Goal: Transaction & Acquisition: Book appointment/travel/reservation

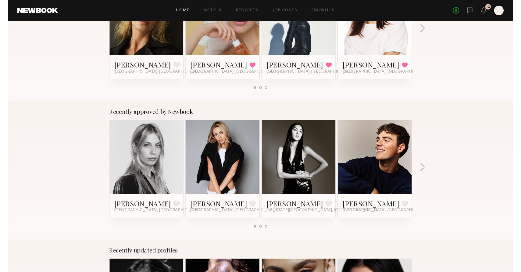
scroll to position [209, 0]
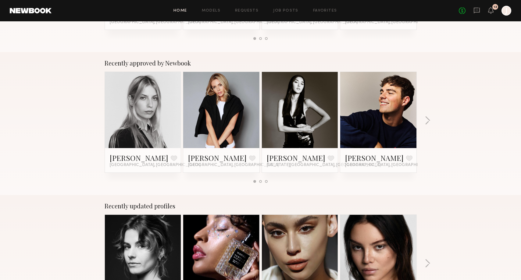
click at [364, 121] on link at bounding box center [378, 110] width 37 height 76
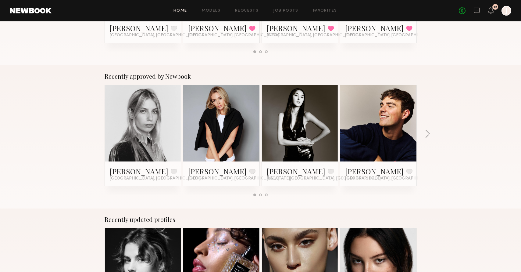
scroll to position [192, 0]
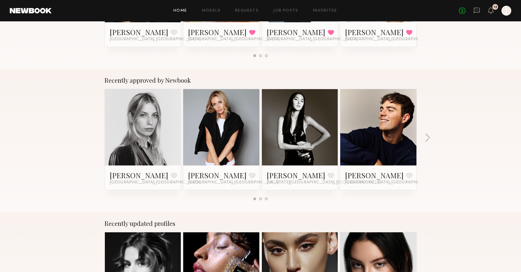
click at [229, 97] on link at bounding box center [221, 127] width 37 height 76
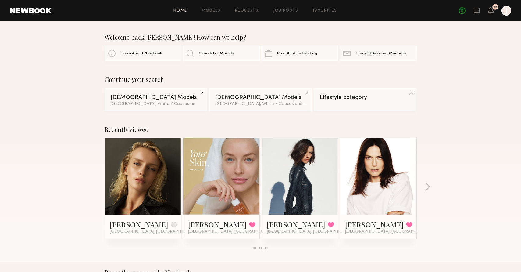
scroll to position [0, 0]
click at [134, 200] on link at bounding box center [142, 176] width 37 height 76
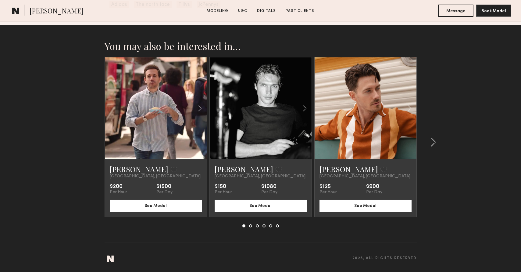
scroll to position [1180, 0]
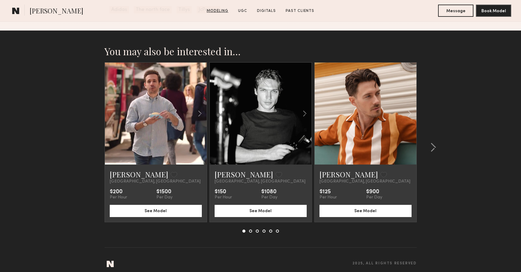
click at [216, 13] on link "Modeling" at bounding box center [217, 10] width 27 height 5
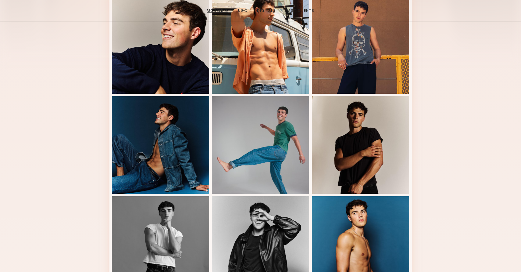
scroll to position [103, 0]
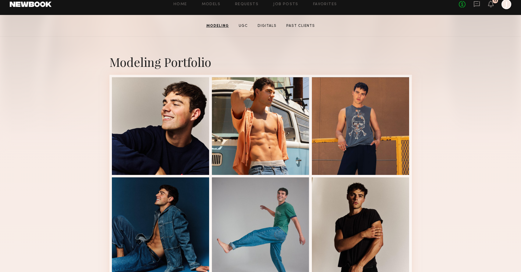
click at [210, 8] on div "Home Models Requests Job Posts Favorites Sign Out No fees up to $5,000 12 J" at bounding box center [282, 4] width 460 height 10
click at [209, 6] on link "Models" at bounding box center [211, 4] width 19 height 4
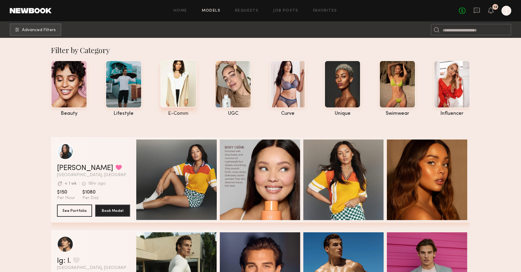
click at [183, 115] on div "e-comm" at bounding box center [178, 113] width 36 height 5
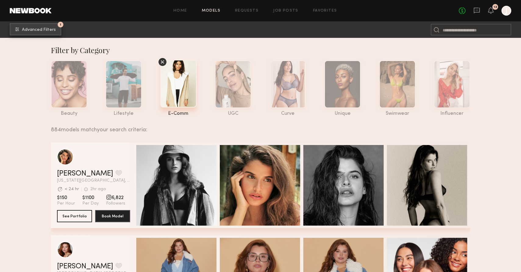
click at [34, 31] on span "Advanced Filters" at bounding box center [39, 30] width 34 height 4
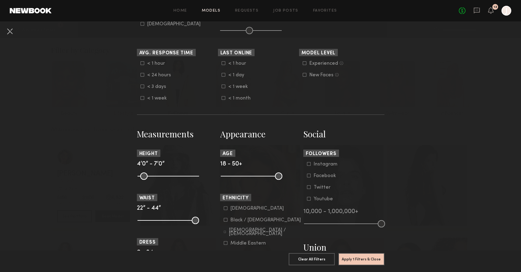
scroll to position [185, 0]
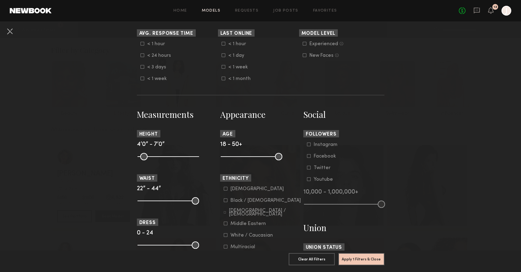
click at [225, 236] on icon at bounding box center [226, 235] width 4 height 4
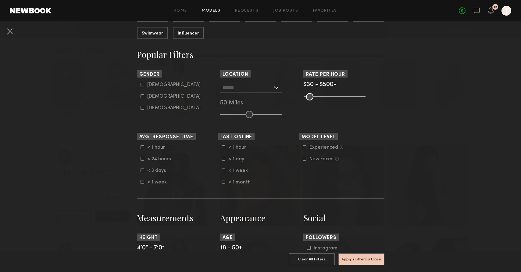
scroll to position [64, 0]
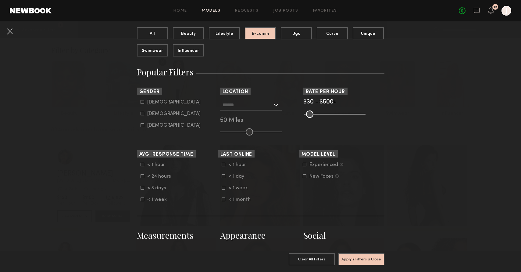
click at [239, 106] on input "text" at bounding box center [248, 104] width 50 height 10
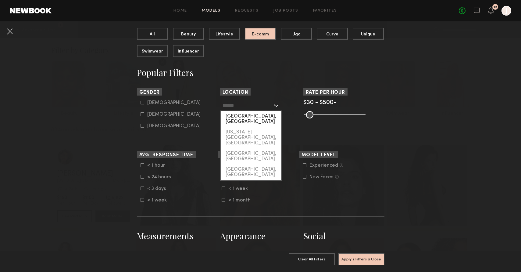
click at [239, 117] on div "[GEOGRAPHIC_DATA], [GEOGRAPHIC_DATA]" at bounding box center [251, 119] width 60 height 16
type input "**********"
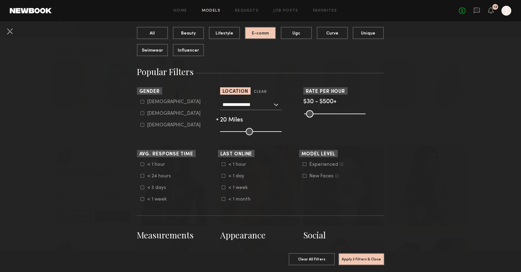
drag, startPoint x: 247, startPoint y: 131, endPoint x: 232, endPoint y: 130, distance: 15.3
type input "**"
click at [232, 130] on input "range" at bounding box center [251, 131] width 62 height 7
click at [157, 114] on div "Female" at bounding box center [173, 114] width 53 height 4
type input "**"
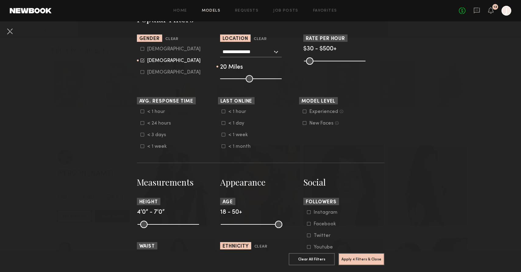
scroll to position [145, 0]
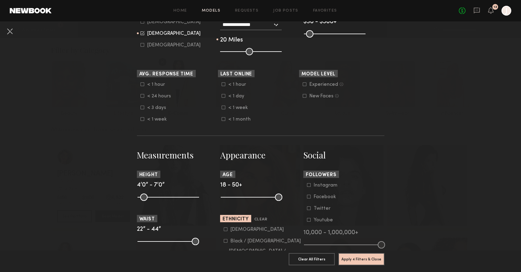
click at [322, 84] on div "Experienced" at bounding box center [324, 85] width 29 height 4
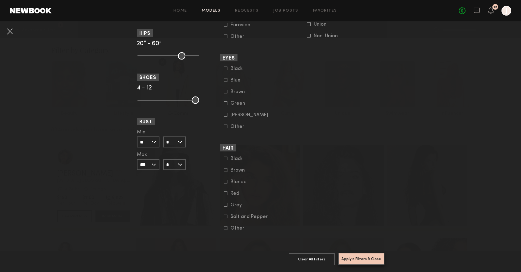
scroll to position [419, 0]
click at [365, 260] on button "Apply 5 Filters & Close" at bounding box center [362, 259] width 46 height 12
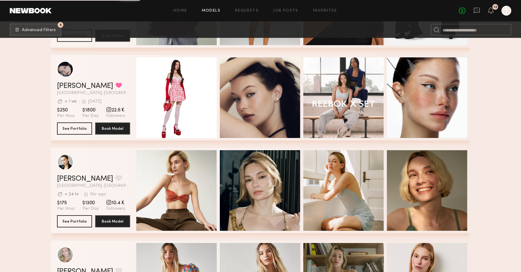
scroll to position [841, 0]
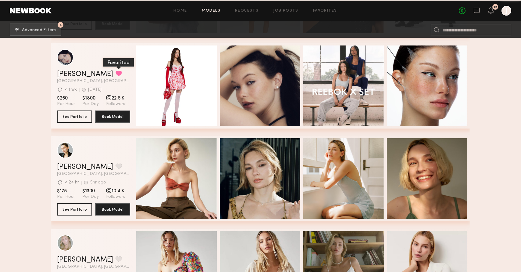
click at [116, 74] on button "grid" at bounding box center [119, 72] width 6 height 5
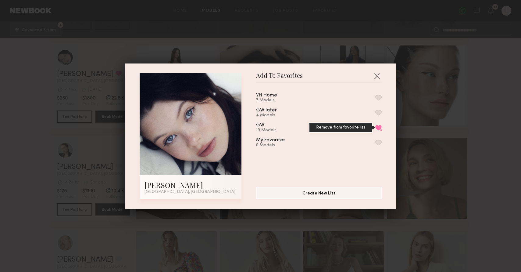
click at [378, 128] on button "Remove from favorite list" at bounding box center [379, 127] width 6 height 5
click at [378, 78] on button "button" at bounding box center [377, 76] width 10 height 10
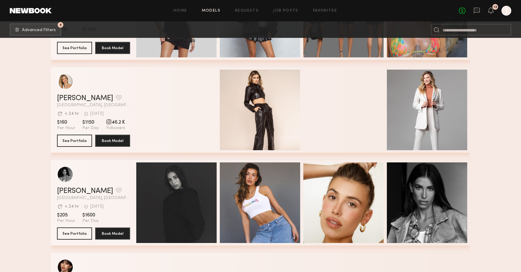
scroll to position [2521, 0]
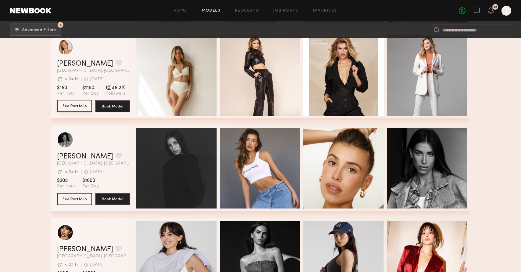
click at [76, 110] on button "See Portfolio" at bounding box center [74, 106] width 35 height 12
click at [98, 86] on section "$160 Per Hour $1150 Per Day 46.2 K Followers" at bounding box center [93, 91] width 73 height 12
click at [121, 87] on span "46.2 K" at bounding box center [115, 88] width 19 height 6
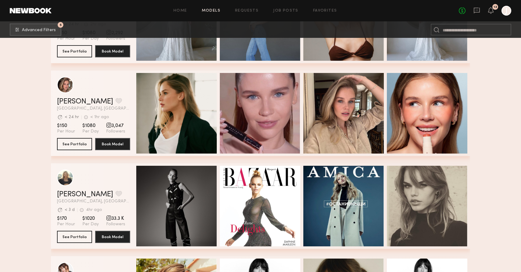
scroll to position [2855, 0]
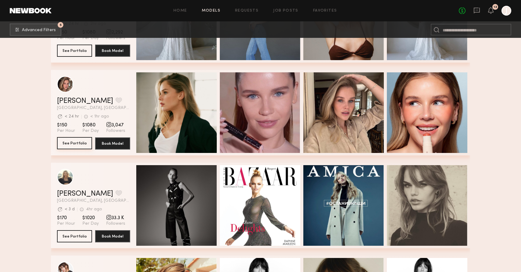
click at [77, 146] on button "See Portfolio" at bounding box center [74, 143] width 35 height 12
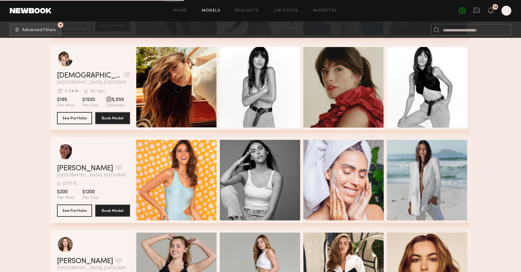
scroll to position [3067, 0]
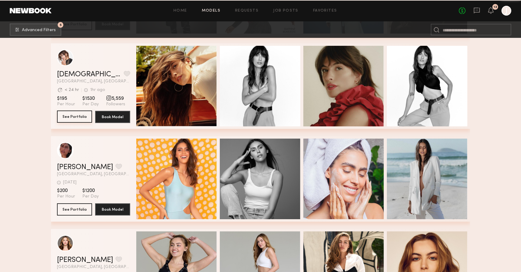
click at [76, 122] on button "See Portfolio" at bounding box center [74, 116] width 35 height 12
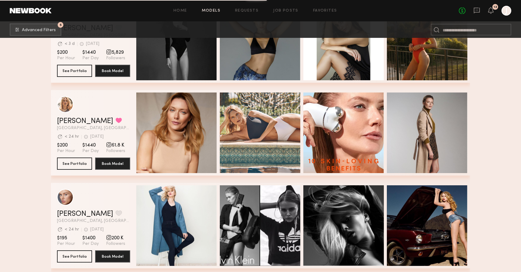
scroll to position [4319, 0]
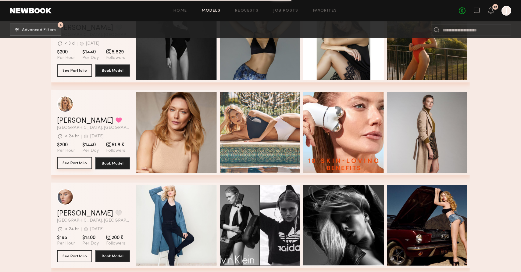
click at [74, 164] on button "See Portfolio" at bounding box center [74, 163] width 35 height 12
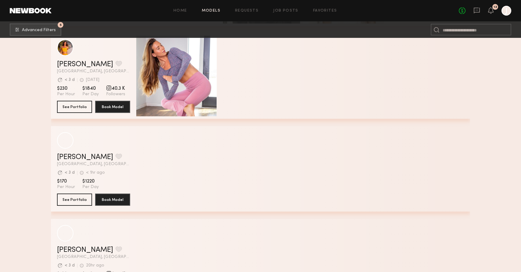
scroll to position [5793, 0]
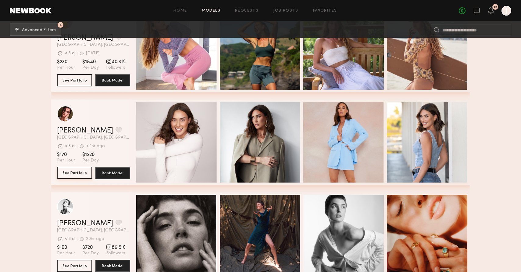
click at [77, 176] on button "See Portfolio" at bounding box center [74, 173] width 35 height 12
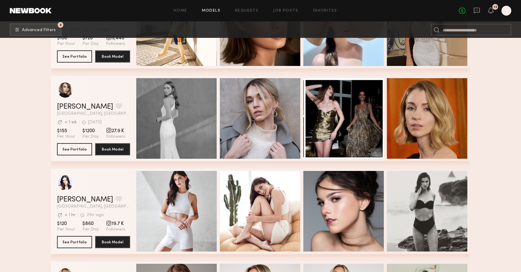
scroll to position [6097, 0]
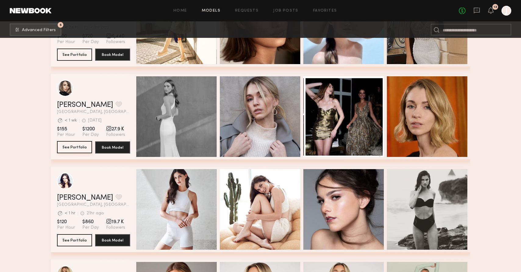
click at [79, 148] on button "See Portfolio" at bounding box center [74, 147] width 35 height 12
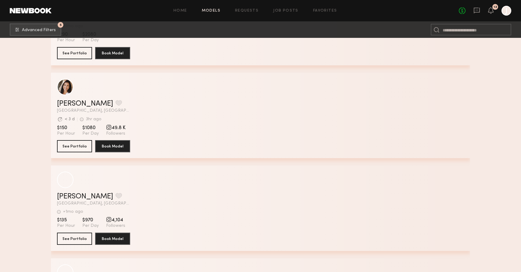
scroll to position [6857, 0]
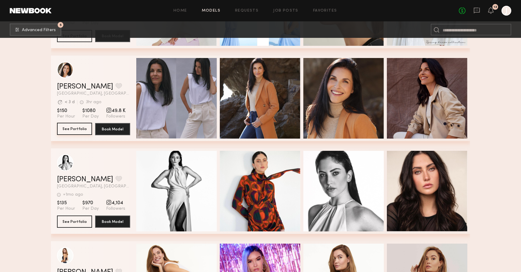
click at [73, 132] on button "See Portfolio" at bounding box center [74, 129] width 35 height 12
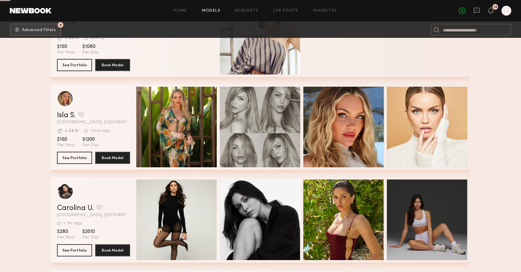
scroll to position [8503, 0]
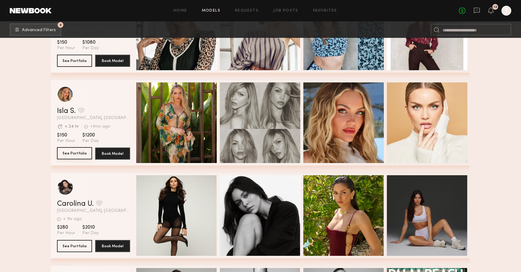
click at [79, 155] on button "See Portfolio" at bounding box center [74, 153] width 35 height 12
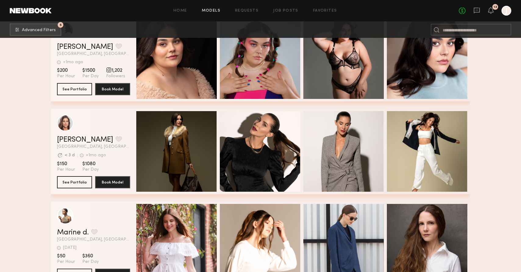
scroll to position [16767, 0]
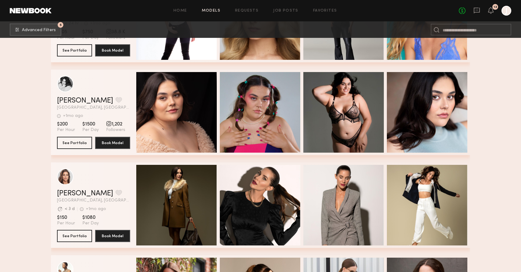
click at [253, 11] on link "Requests" at bounding box center [246, 11] width 23 height 4
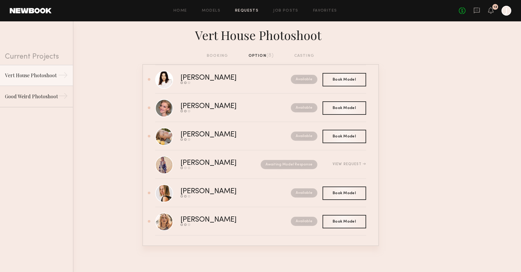
scroll to position [67, 0]
click at [331, 13] on div "Home Models Requests Job Posts Favorites Sign Out No fees up to $5,000 12 J" at bounding box center [282, 11] width 460 height 10
click at [330, 12] on link "Favorites" at bounding box center [325, 11] width 24 height 4
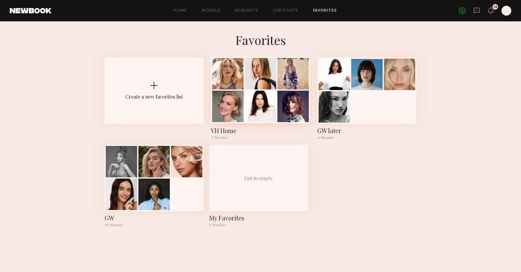
click at [258, 93] on div at bounding box center [260, 106] width 31 height 31
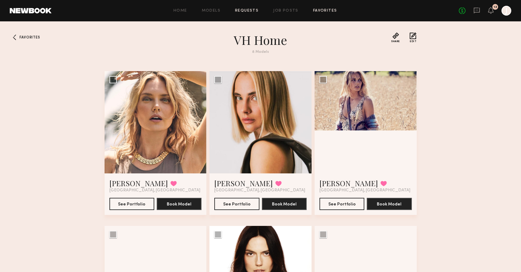
scroll to position [0, 0]
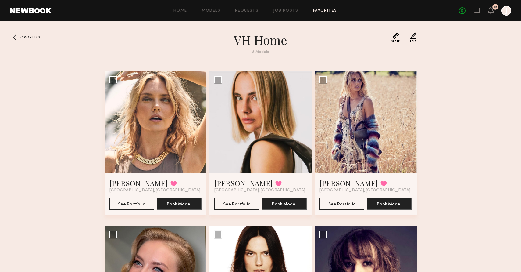
click at [329, 11] on link "Favorites" at bounding box center [325, 11] width 24 height 4
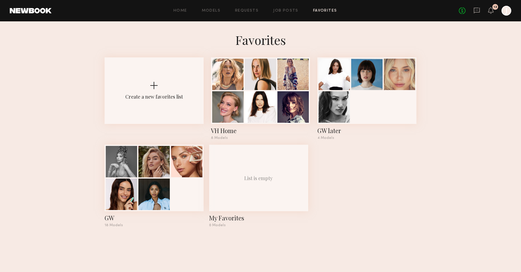
click at [329, 11] on link "Favorites" at bounding box center [325, 11] width 24 height 4
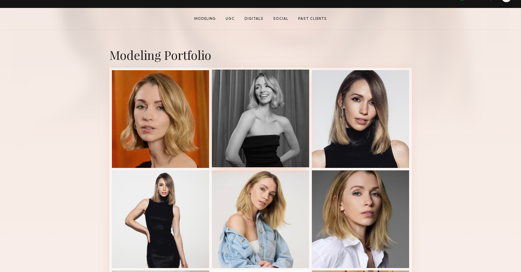
scroll to position [124, 0]
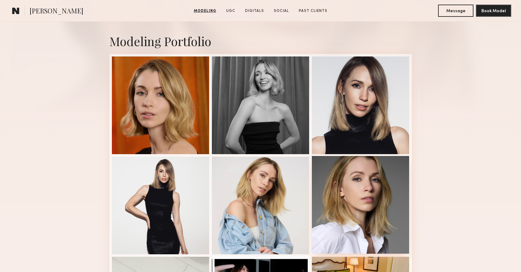
click at [341, 181] on div at bounding box center [361, 205] width 98 height 98
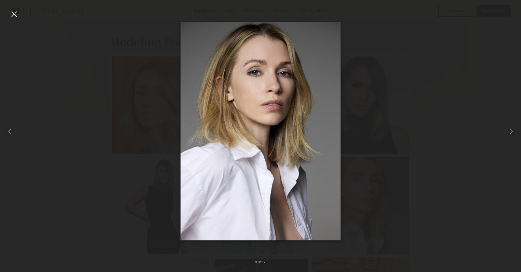
click at [12, 14] on div at bounding box center [14, 14] width 10 height 10
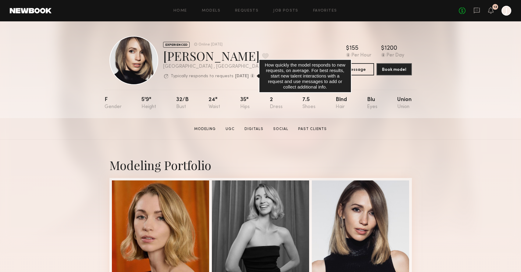
scroll to position [0, 0]
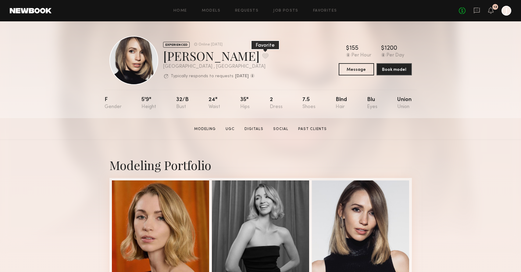
click at [262, 56] on button at bounding box center [265, 55] width 6 height 5
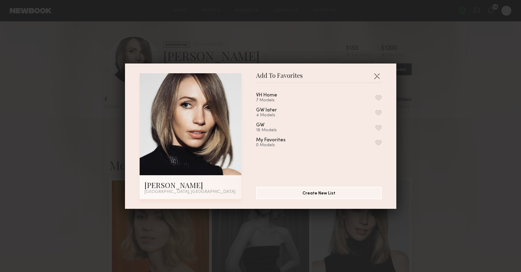
click at [379, 97] on button "button" at bounding box center [379, 97] width 6 height 5
click at [380, 78] on button "button" at bounding box center [377, 76] width 10 height 10
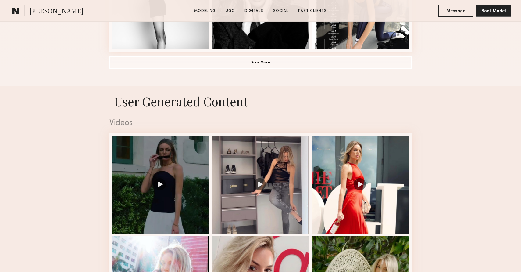
scroll to position [269, 0]
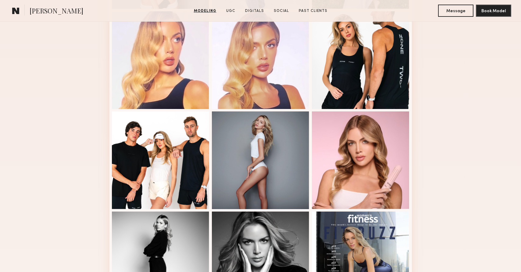
click at [17, 12] on common-icon at bounding box center [15, 11] width 7 height 8
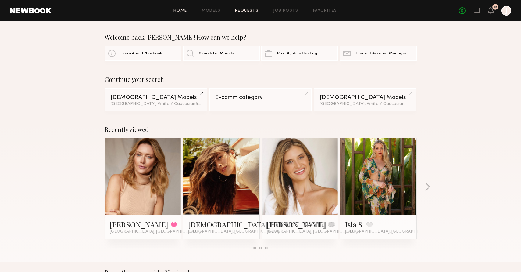
click at [251, 10] on link "Requests" at bounding box center [246, 11] width 23 height 4
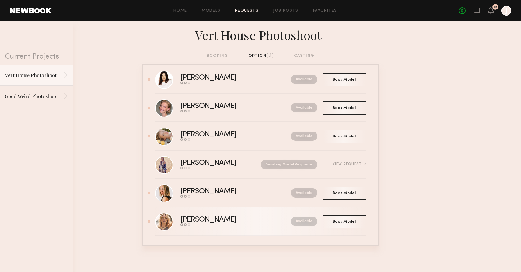
click at [211, 225] on div "Send request Model response Book model" at bounding box center [222, 224] width 83 height 2
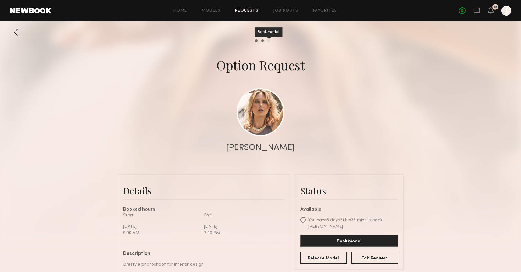
click at [268, 41] on div "Book model" at bounding box center [269, 40] width 2 height 2
click at [262, 40] on div "Model response" at bounding box center [262, 40] width 2 height 2
click at [257, 41] on div "Send request" at bounding box center [256, 40] width 2 height 2
click at [248, 13] on div "Home Models Requests Job Posts Favorites Sign Out No fees up to $5,000 12 J" at bounding box center [282, 11] width 460 height 10
click at [248, 11] on link "Requests" at bounding box center [246, 11] width 23 height 4
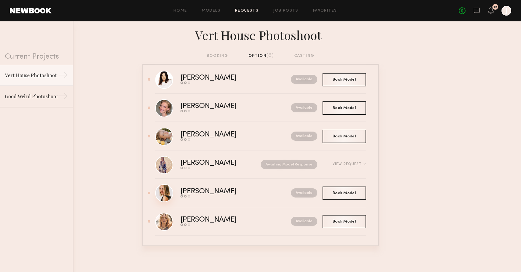
scroll to position [-2, 0]
click at [166, 193] on link at bounding box center [164, 193] width 18 height 18
click at [167, 108] on link at bounding box center [164, 108] width 18 height 18
click at [44, 58] on div "Current Projects" at bounding box center [36, 42] width 73 height 43
click at [182, 12] on link "Home" at bounding box center [181, 11] width 14 height 4
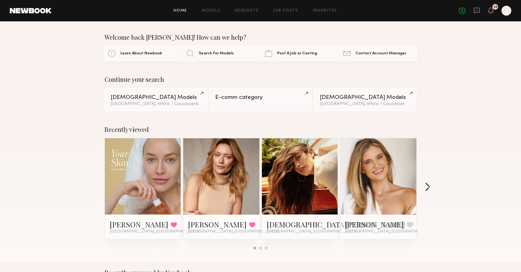
click at [428, 190] on button "button" at bounding box center [428, 187] width 6 height 10
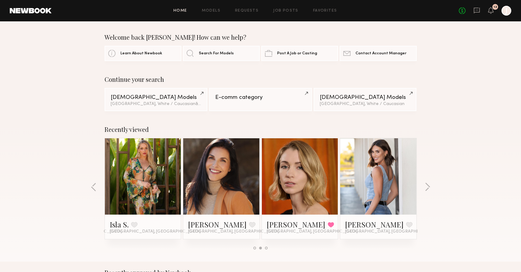
click at [337, 186] on div at bounding box center [300, 176] width 76 height 76
click at [305, 186] on link at bounding box center [300, 176] width 37 height 76
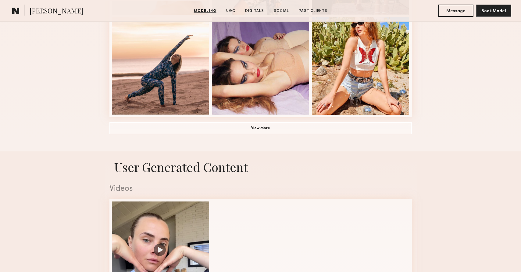
scroll to position [481, 0]
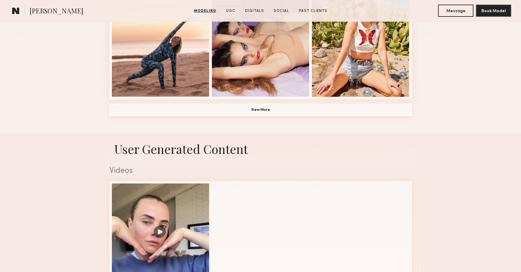
click at [268, 110] on button "View More" at bounding box center [261, 110] width 303 height 12
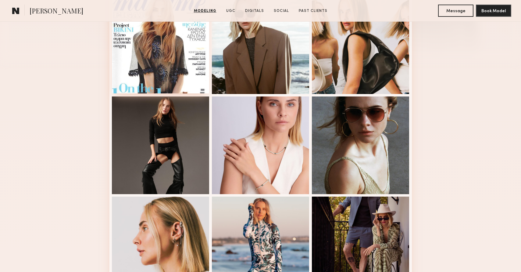
scroll to position [185, 0]
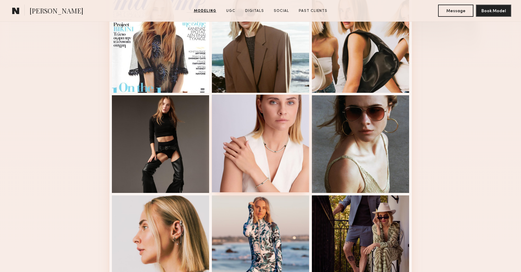
click at [251, 148] on div at bounding box center [261, 144] width 98 height 98
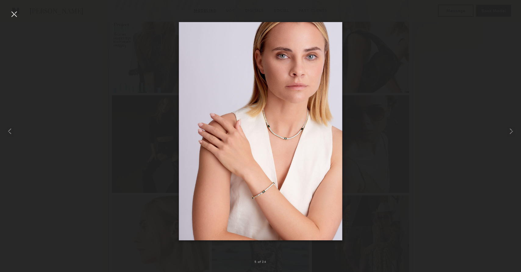
click at [14, 13] on div at bounding box center [14, 14] width 10 height 10
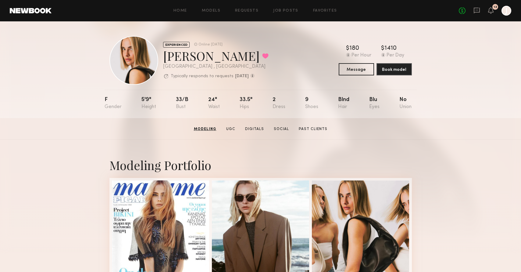
scroll to position [0, 0]
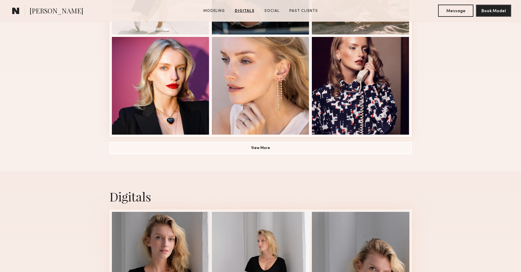
scroll to position [376, 0]
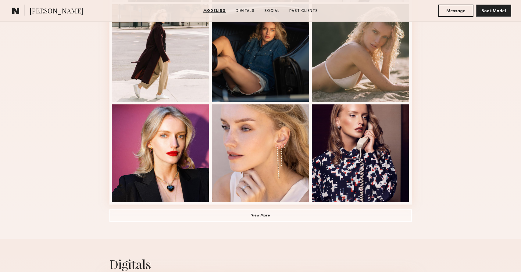
drag, startPoint x: 302, startPoint y: 217, endPoint x: 292, endPoint y: 215, distance: 10.3
click at [302, 217] on button "View More" at bounding box center [261, 215] width 303 height 12
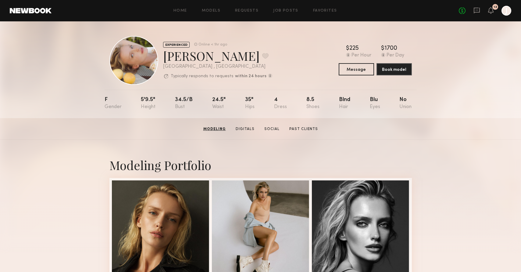
scroll to position [0, 0]
click at [253, 12] on link "Requests" at bounding box center [246, 11] width 23 height 4
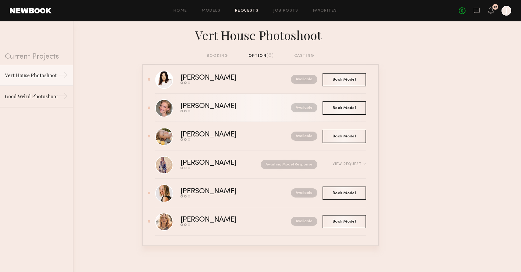
scroll to position [67, 0]
click at [164, 224] on link at bounding box center [164, 221] width 18 height 18
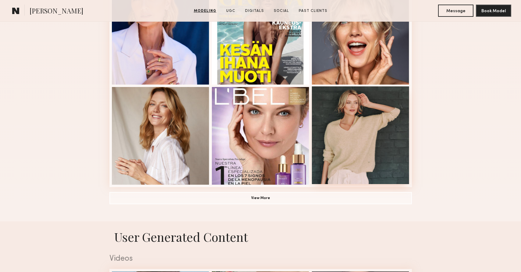
scroll to position [394, 0]
click at [340, 143] on div at bounding box center [361, 135] width 98 height 98
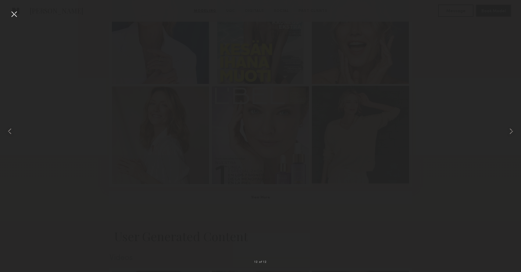
scroll to position [394, 0]
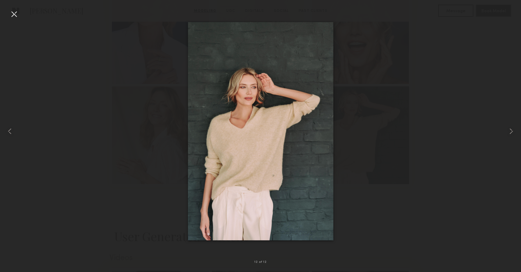
click at [372, 145] on div at bounding box center [260, 131] width 521 height 243
click at [16, 14] on div at bounding box center [14, 14] width 10 height 10
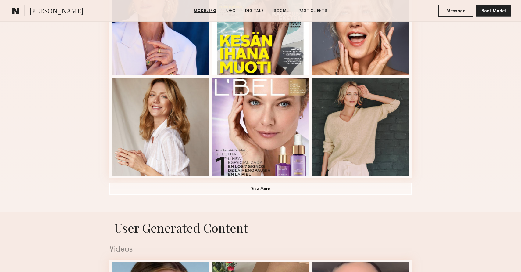
scroll to position [486, 0]
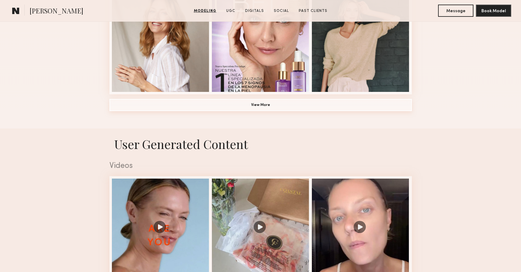
click at [225, 108] on button "View More" at bounding box center [261, 105] width 303 height 12
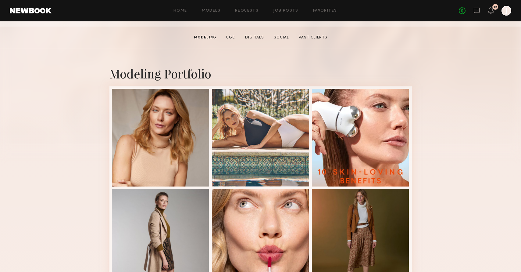
scroll to position [84, 0]
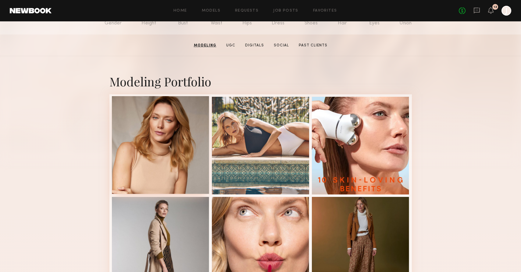
click at [146, 129] on div at bounding box center [161, 145] width 98 height 98
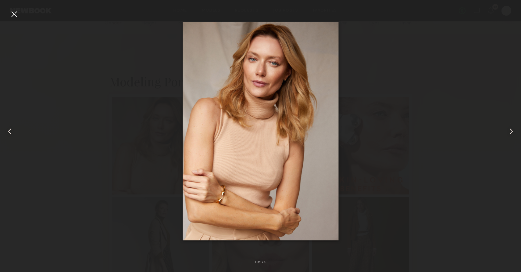
click at [68, 42] on div at bounding box center [260, 131] width 521 height 243
click at [12, 14] on div at bounding box center [14, 14] width 10 height 10
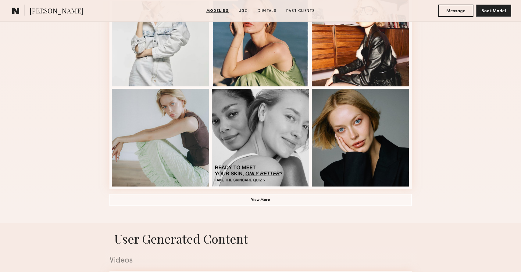
scroll to position [397, 0]
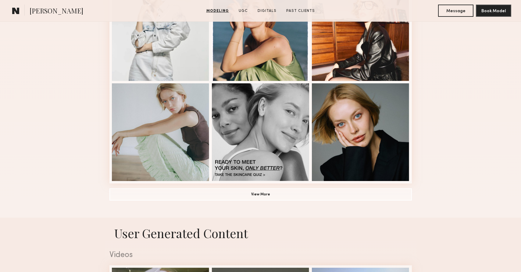
click at [282, 195] on button "View More" at bounding box center [261, 194] width 303 height 12
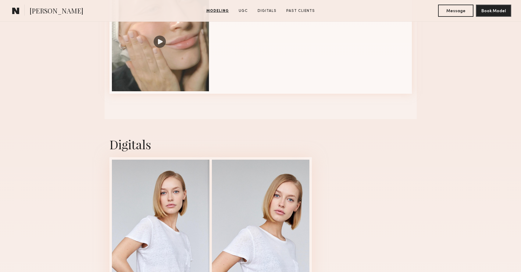
scroll to position [1010, 0]
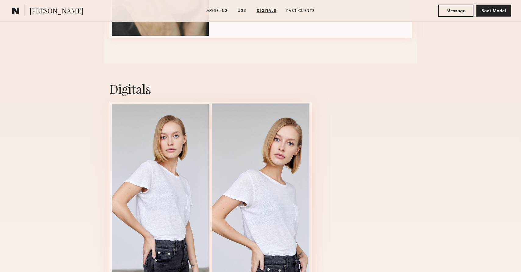
drag, startPoint x: 174, startPoint y: 191, endPoint x: 257, endPoint y: 201, distance: 84.2
click at [174, 191] on div at bounding box center [161, 203] width 98 height 198
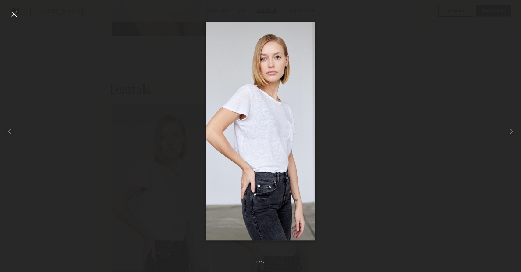
drag, startPoint x: 393, startPoint y: 51, endPoint x: 383, endPoint y: 50, distance: 9.8
click at [393, 51] on div at bounding box center [260, 131] width 521 height 243
click at [13, 14] on div at bounding box center [14, 14] width 10 height 10
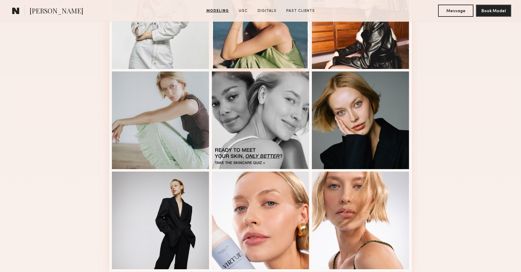
scroll to position [416, 0]
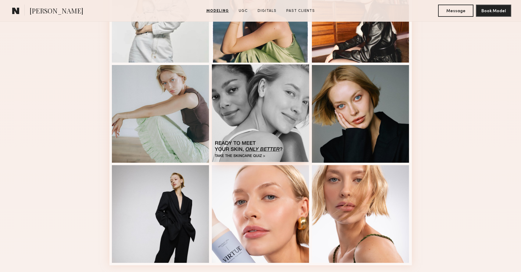
click at [242, 137] on div at bounding box center [261, 113] width 98 height 98
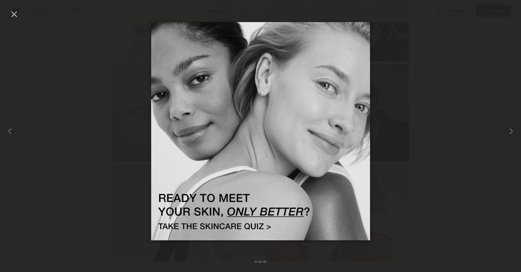
click at [449, 125] on div at bounding box center [260, 131] width 521 height 243
click at [13, 15] on div at bounding box center [14, 14] width 10 height 10
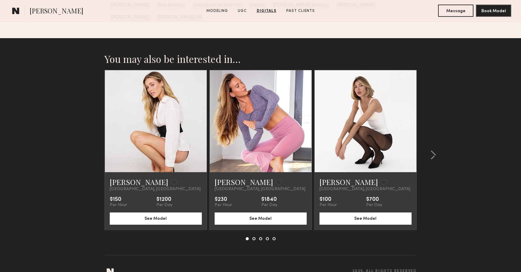
scroll to position [1368, 0]
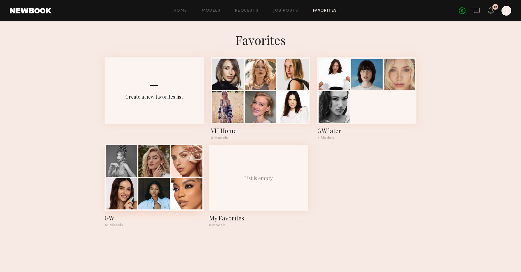
click at [142, 148] on div at bounding box center [154, 160] width 31 height 31
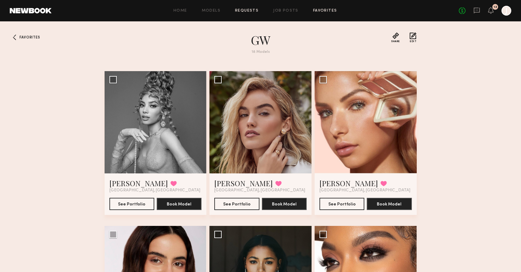
click at [249, 12] on link "Requests" at bounding box center [246, 11] width 23 height 4
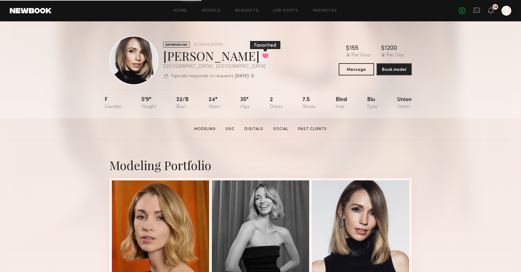
click at [262, 58] on button at bounding box center [265, 55] width 6 height 5
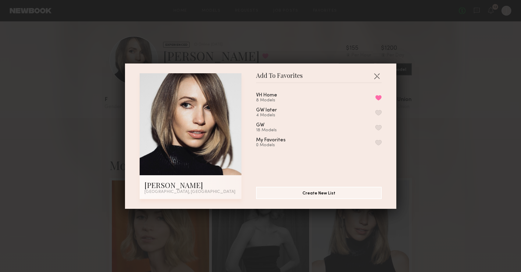
click at [375, 74] on button "button" at bounding box center [377, 76] width 10 height 10
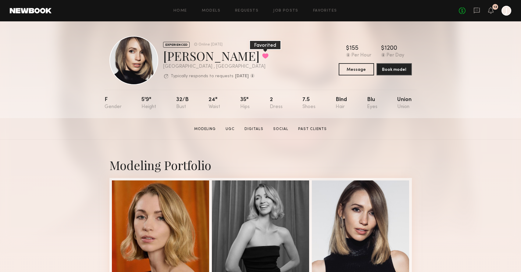
click at [262, 55] on button at bounding box center [265, 55] width 6 height 5
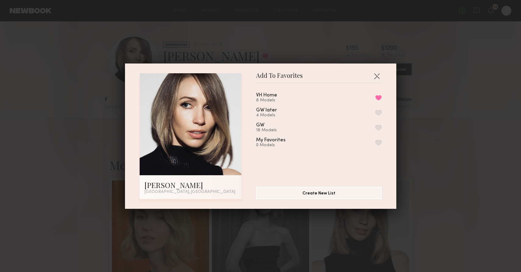
click at [285, 98] on div "8 Models" at bounding box center [274, 100] width 36 height 5
click at [380, 75] on button "button" at bounding box center [377, 76] width 10 height 10
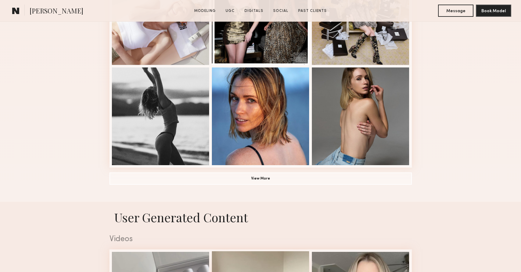
scroll to position [466, 0]
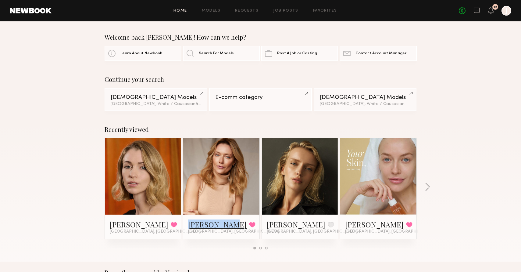
drag, startPoint x: 187, startPoint y: 225, endPoint x: 224, endPoint y: 226, distance: 37.3
click at [224, 226] on div "[PERSON_NAME] Favorited [GEOGRAPHIC_DATA], [GEOGRAPHIC_DATA]" at bounding box center [221, 226] width 76 height 24
copy link "[PERSON_NAME]"
click at [427, 187] on button "button" at bounding box center [428, 187] width 6 height 10
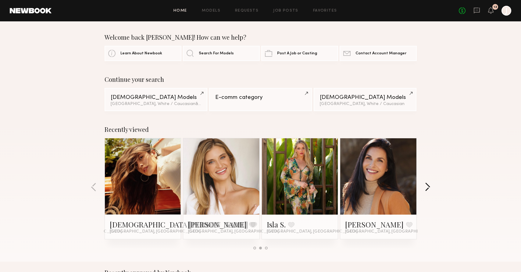
click at [427, 187] on button "button" at bounding box center [428, 187] width 6 height 10
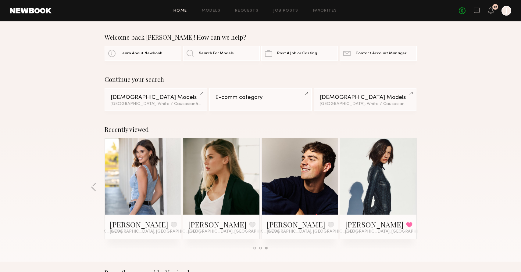
click at [427, 187] on div "Recently viewed [PERSON_NAME] Favorited [GEOGRAPHIC_DATA], [GEOGRAPHIC_DATA] [P…" at bounding box center [260, 189] width 521 height 143
click at [95, 183] on button "button" at bounding box center [94, 187] width 6 height 10
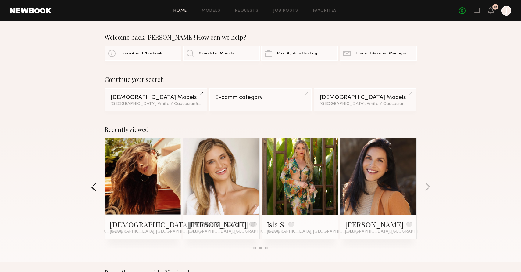
click at [95, 183] on button "button" at bounding box center [94, 187] width 6 height 10
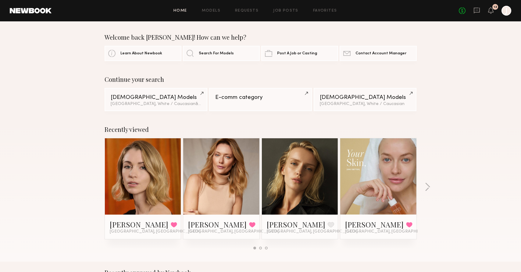
click at [95, 183] on div "Recently viewed [PERSON_NAME] Favorited [GEOGRAPHIC_DATA], [GEOGRAPHIC_DATA] [P…" at bounding box center [260, 189] width 521 height 143
click at [257, 13] on link "Requests" at bounding box center [246, 11] width 23 height 4
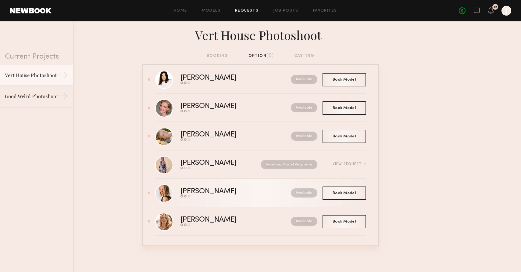
scroll to position [67, 0]
click at [187, 202] on link "[PERSON_NAME] Send request Model response Book model Available" at bounding box center [260, 193] width 211 height 28
